Goal: Information Seeking & Learning: Learn about a topic

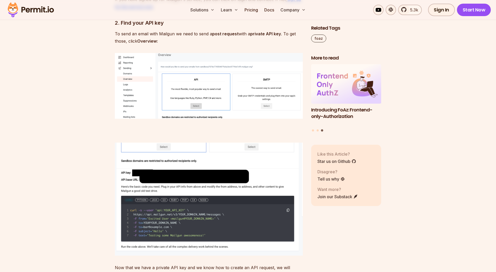
scroll to position [843, 0]
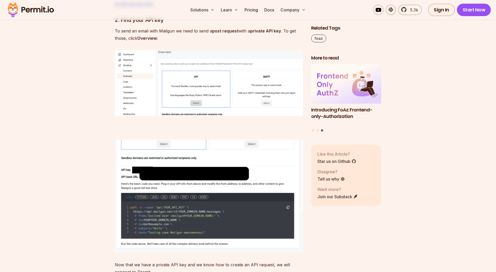
click at [234, 89] on img at bounding box center [209, 83] width 188 height 66
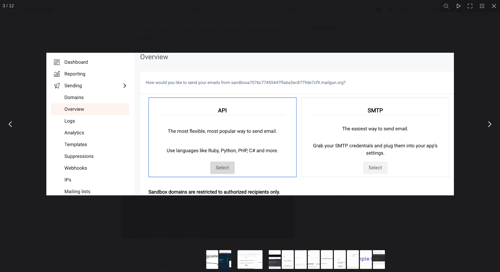
click at [348, 54] on img "You can close this modal content with the ESC key" at bounding box center [249, 124] width 407 height 143
click at [495, 7] on button "You can close this modal content with the ESC key" at bounding box center [494, 6] width 12 height 12
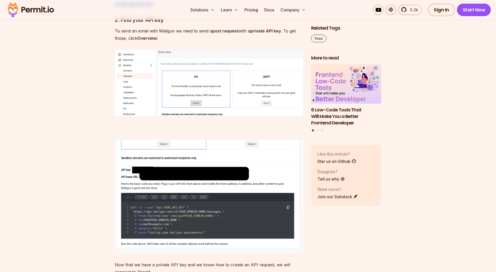
click at [232, 213] on img at bounding box center [209, 196] width 188 height 113
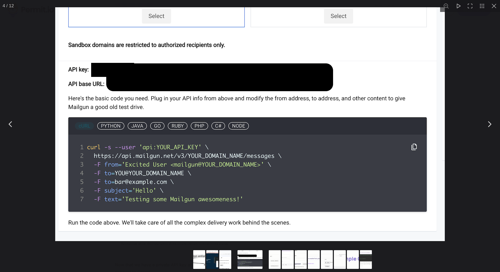
click at [489, 125] on button "You can close this modal content with the ESC key" at bounding box center [488, 124] width 13 height 13
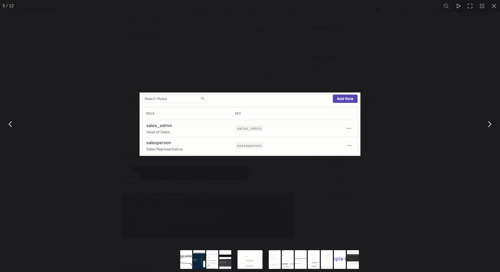
click at [490, 10] on button "You can close this modal content with the ESC key" at bounding box center [494, 6] width 12 height 12
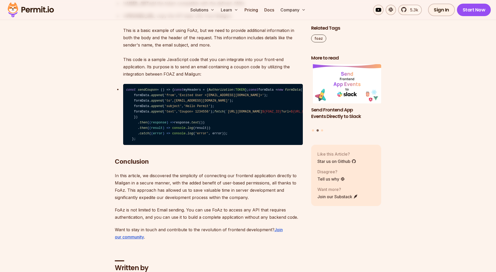
scroll to position [2482, 0]
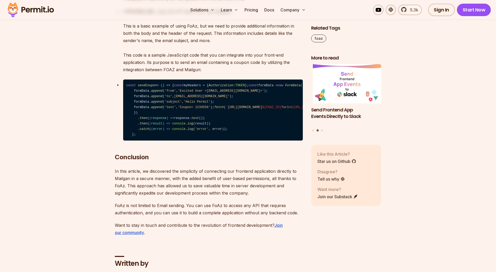
drag, startPoint x: 157, startPoint y: 94, endPoint x: 173, endPoint y: 176, distance: 83.2
click at [173, 141] on code "const sendCoupon = ( ) => { const myHeaders = { Authorization : TOKEN }; const …" at bounding box center [213, 110] width 180 height 61
click at [137, 162] on h2 "Conclusion" at bounding box center [209, 146] width 188 height 29
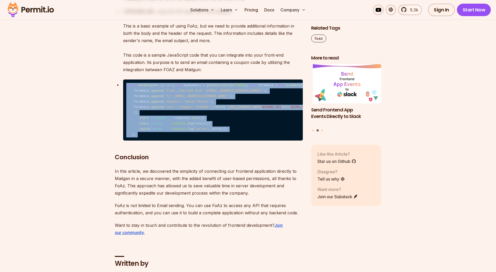
drag, startPoint x: 137, startPoint y: 200, endPoint x: 126, endPoint y: 85, distance: 115.8
click at [161, 99] on code "const sendCoupon = ( ) => { const myHeaders = { Authorization : TOKEN }; const …" at bounding box center [213, 110] width 180 height 61
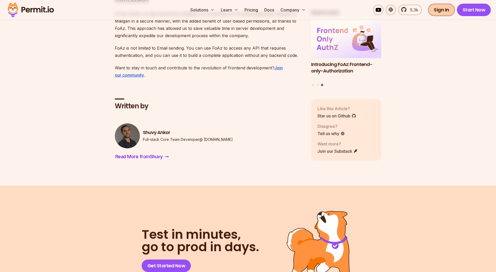
scroll to position [2529, 0]
